Goal: Task Accomplishment & Management: Manage account settings

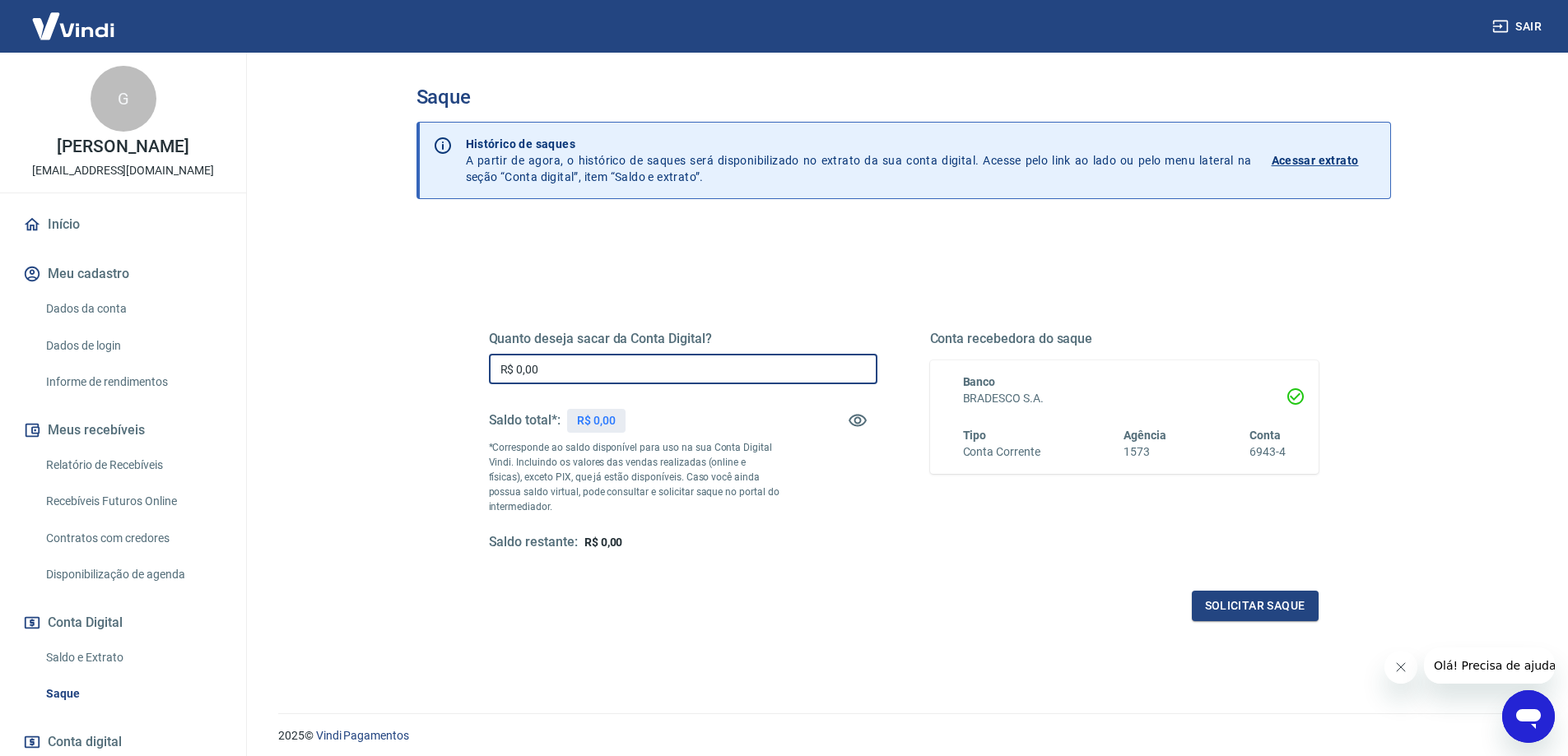
click at [740, 372] on input "R$ 0,00" at bounding box center [683, 369] width 388 height 31
type input "R$ 5.340,09"
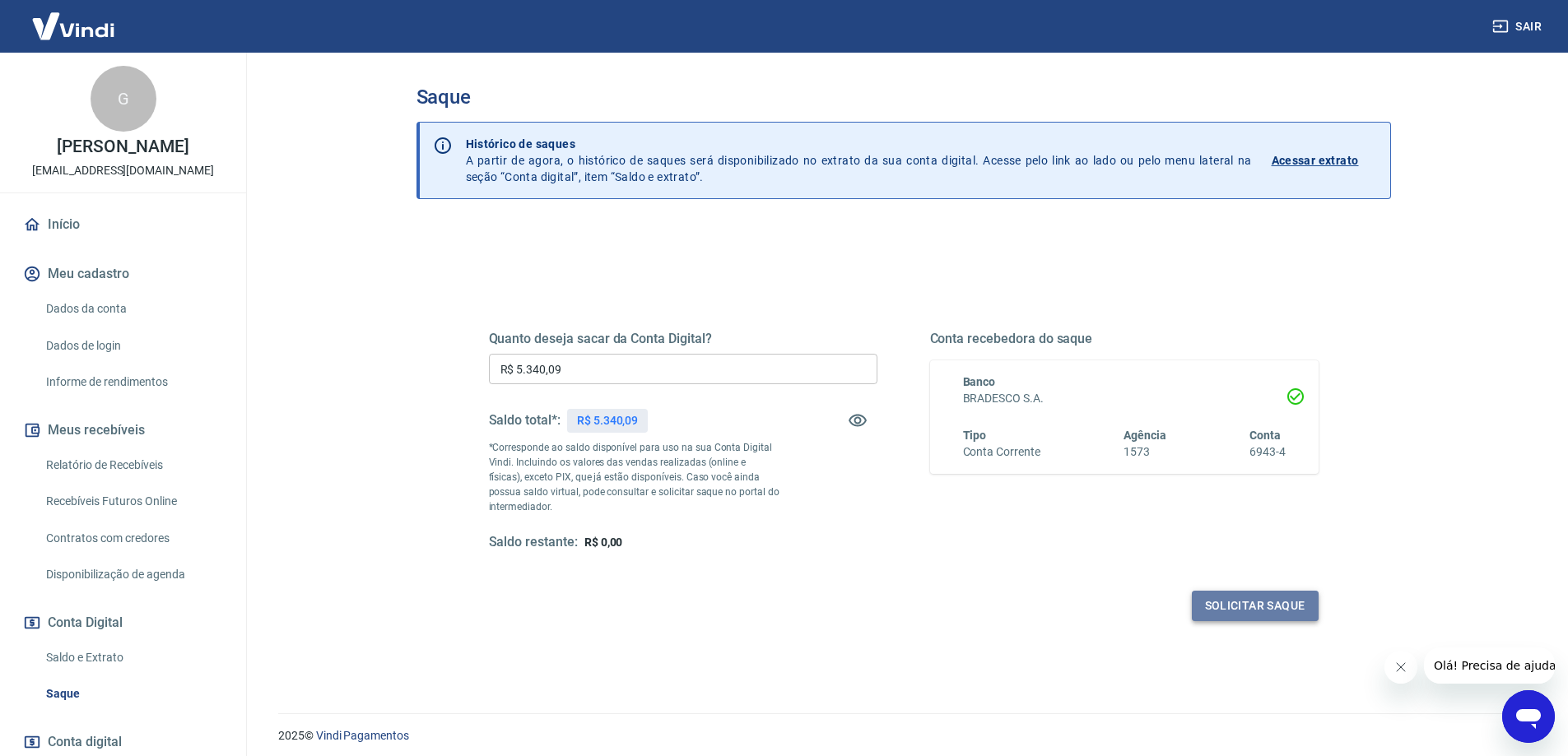
click at [1268, 597] on button "Solicitar saque" at bounding box center [1255, 606] width 127 height 31
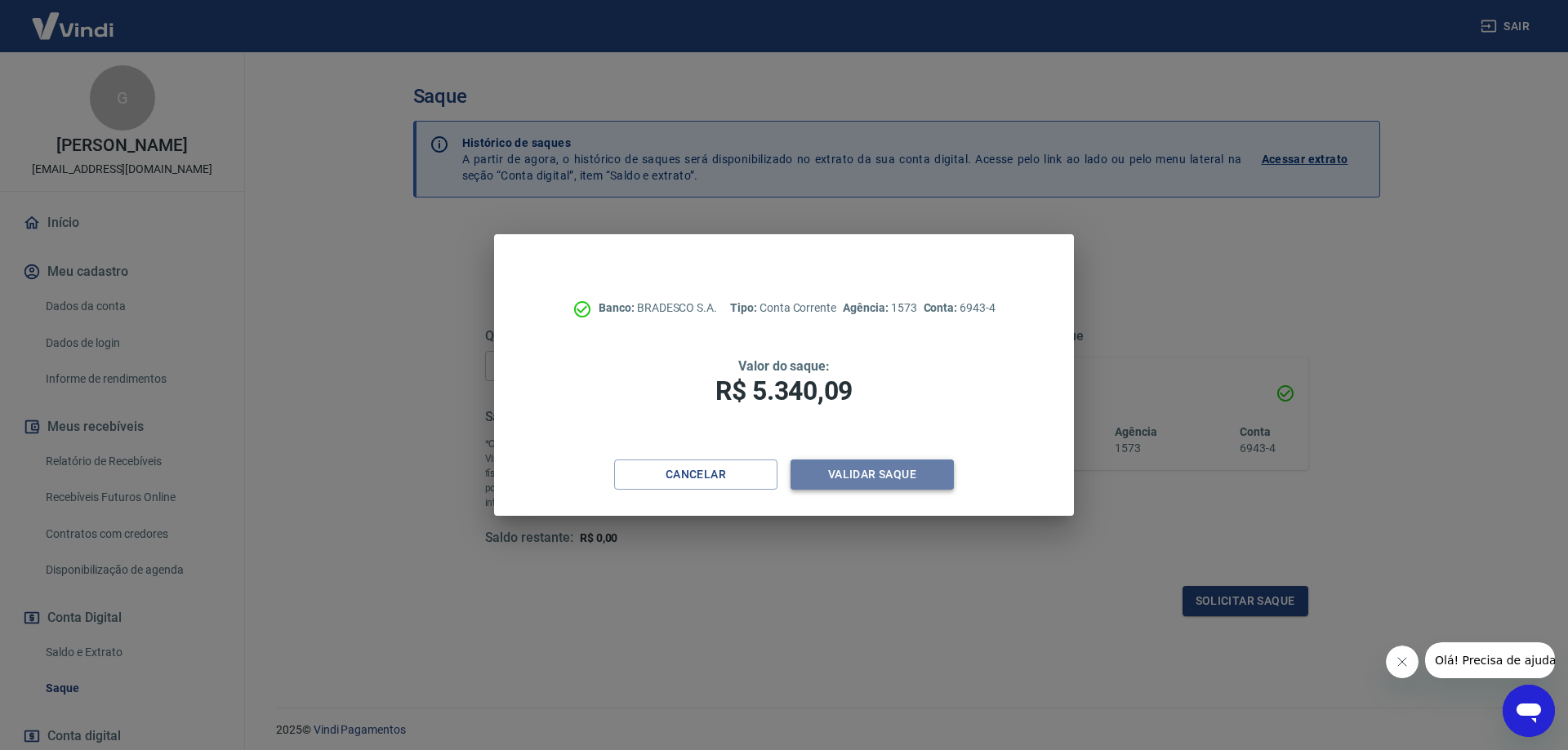
click at [872, 484] on button "Validar saque" at bounding box center [872, 474] width 164 height 30
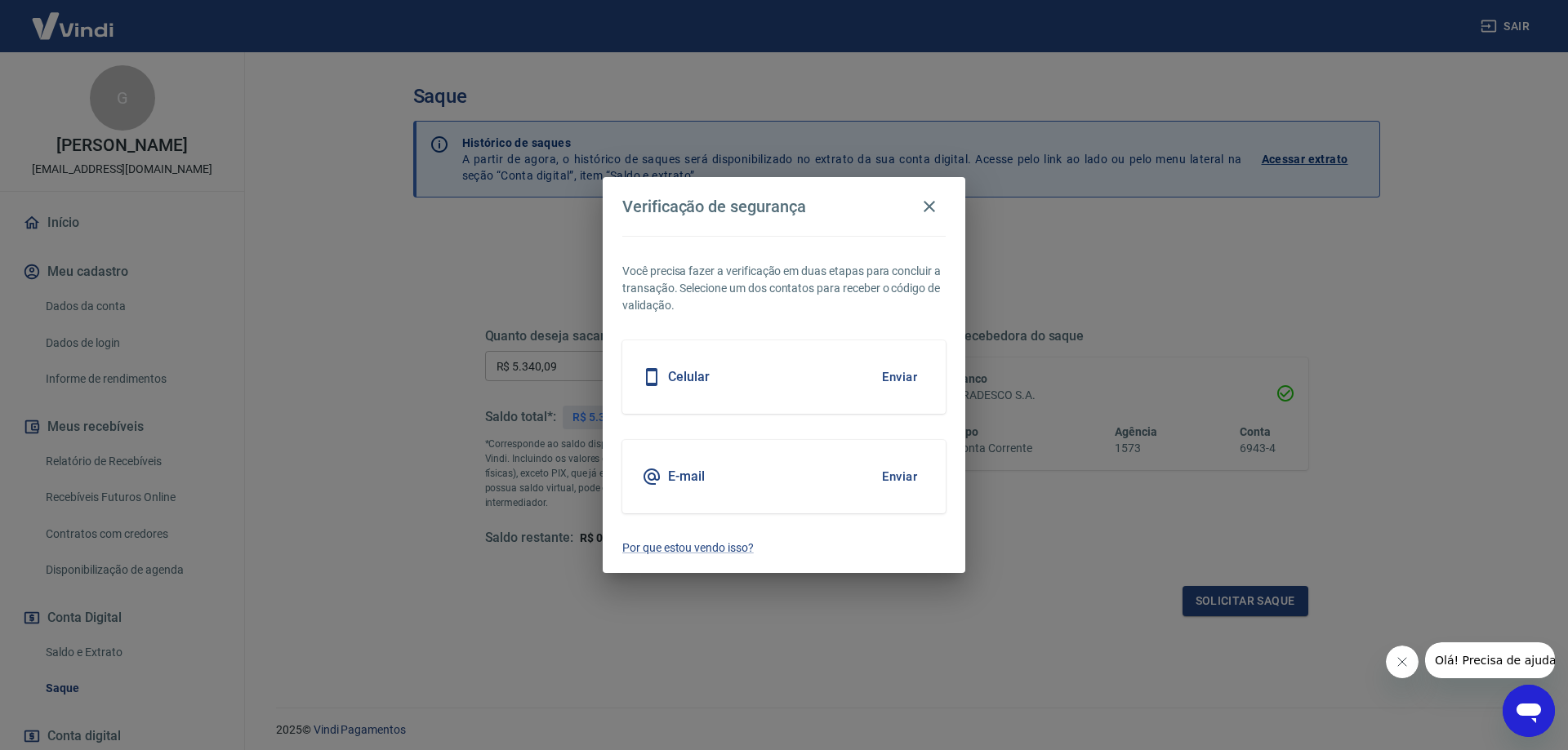
click at [893, 373] on button "Enviar" at bounding box center [899, 377] width 53 height 34
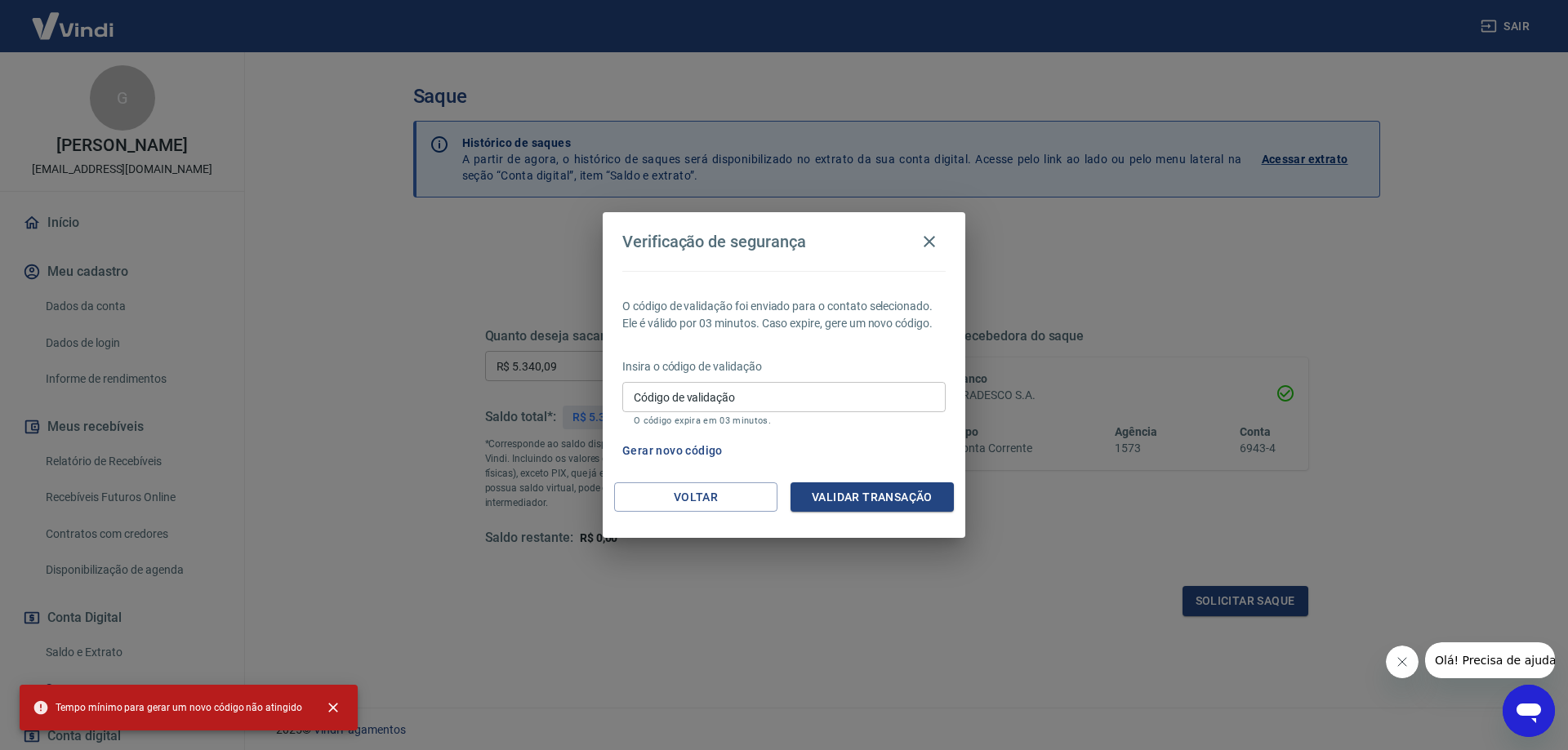
click at [813, 410] on input "Código de validação" at bounding box center [784, 397] width 323 height 30
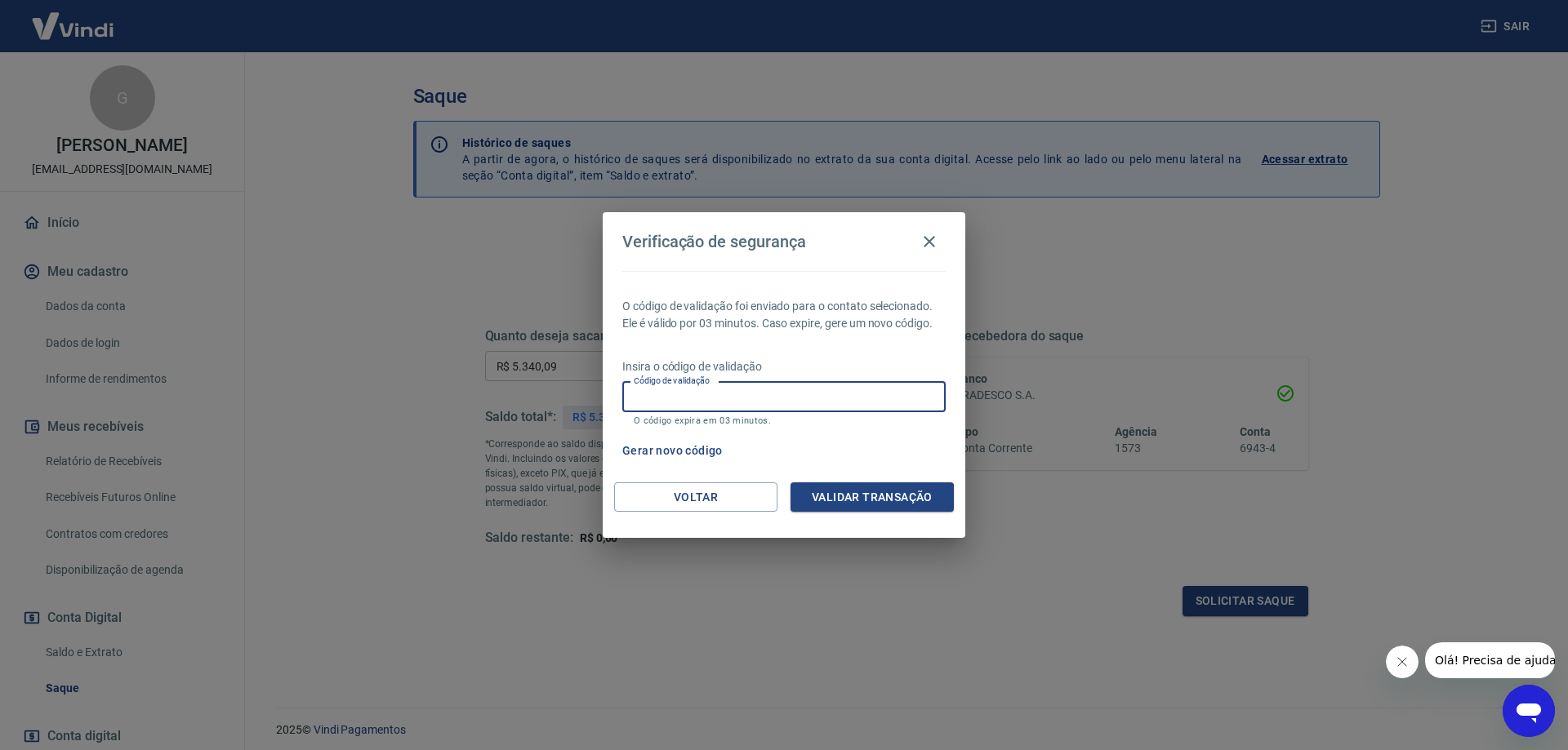
click at [750, 397] on input "Código de validação" at bounding box center [784, 397] width 323 height 30
type input "806956"
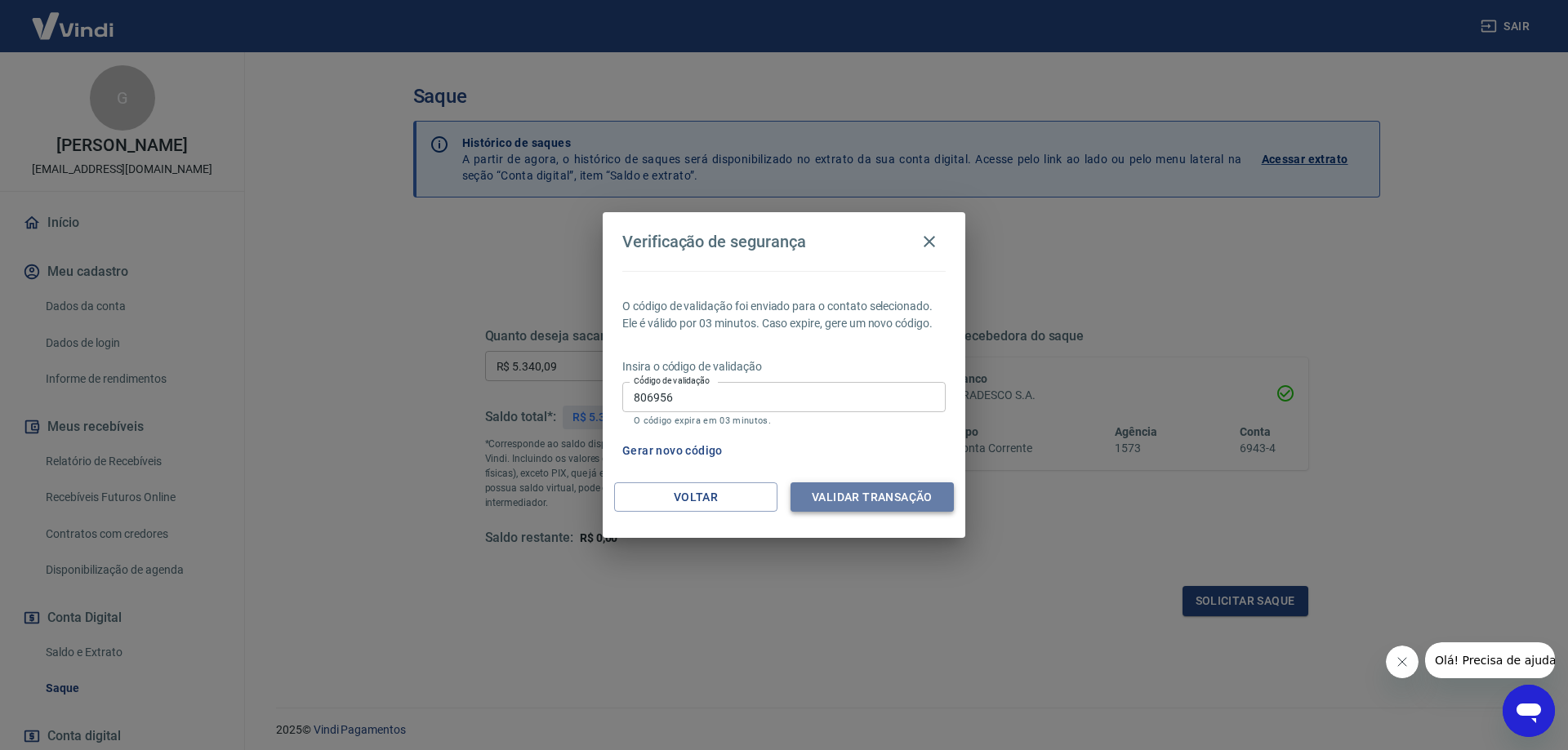
click at [842, 492] on button "Validar transação" at bounding box center [872, 497] width 164 height 30
